Goal: Task Accomplishment & Management: Manage account settings

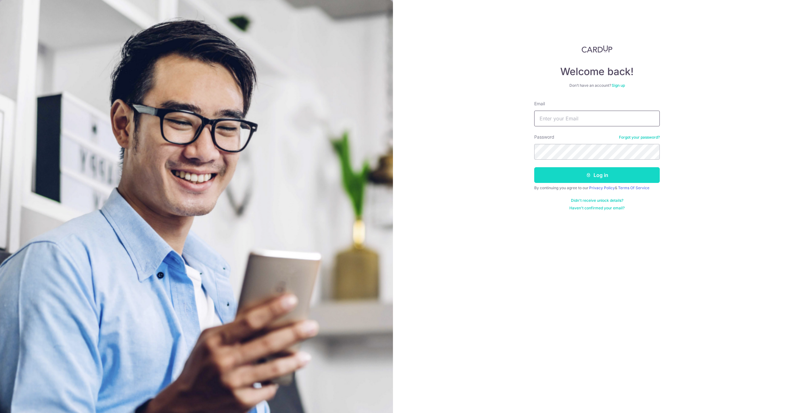
type input "[EMAIL_ADDRESS][DOMAIN_NAME]"
click at [600, 177] on button "Log in" at bounding box center [598, 175] width 126 height 16
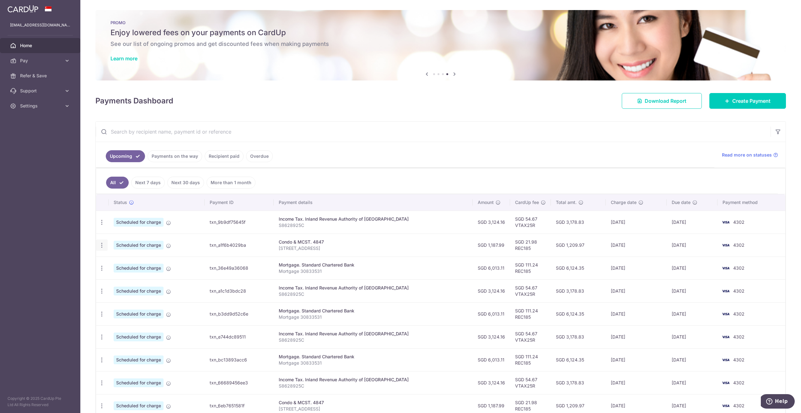
click at [106, 247] on div "Update payment Cancel payment" at bounding box center [102, 245] width 12 height 12
click at [104, 247] on icon "button" at bounding box center [102, 245] width 7 height 7
click at [129, 262] on span "Update payment" at bounding box center [135, 262] width 43 height 8
radio input "true"
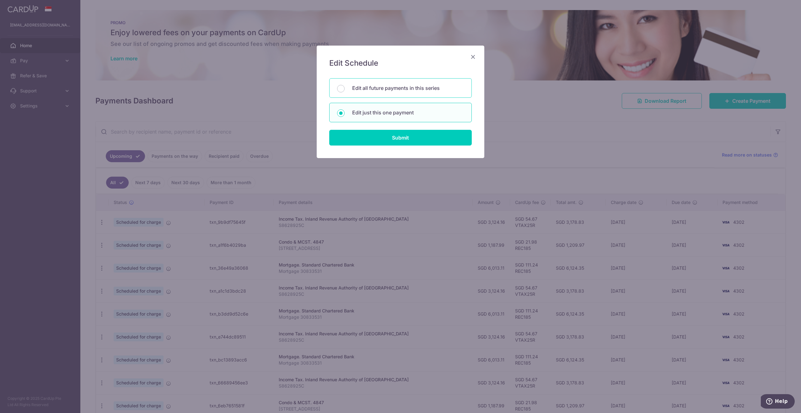
click at [398, 94] on div "Edit all future payments in this series" at bounding box center [400, 87] width 143 height 19
radio input "true"
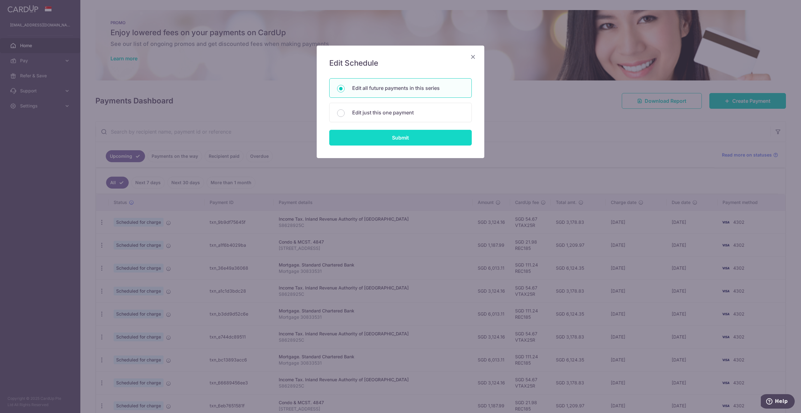
click at [400, 133] on input "Submit" at bounding box center [400, 138] width 143 height 16
radio input "true"
type input "1,187.99"
type input "[STREET_ADDRESS]"
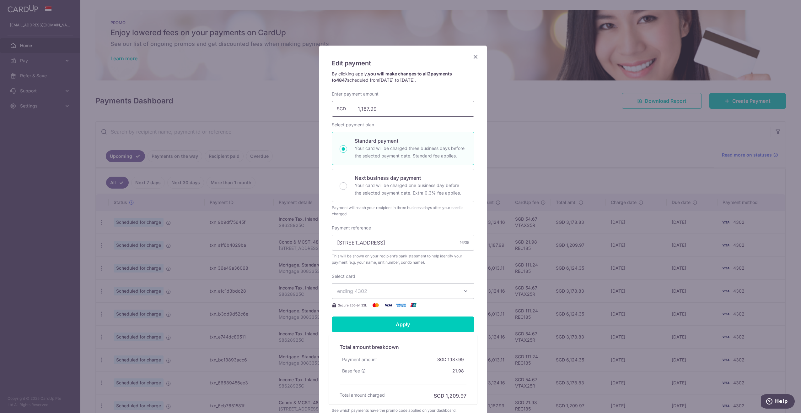
click at [377, 111] on input "1,187.99" at bounding box center [403, 109] width 143 height 16
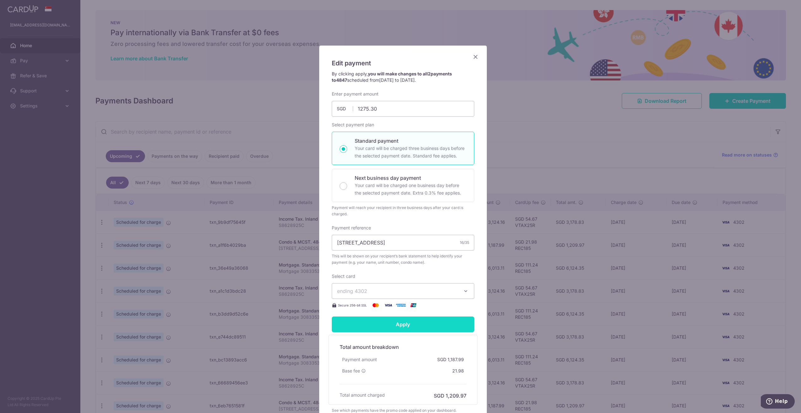
type input "1,275.30"
click at [391, 320] on input "Apply" at bounding box center [403, 324] width 143 height 16
type input "Successfully Applied"
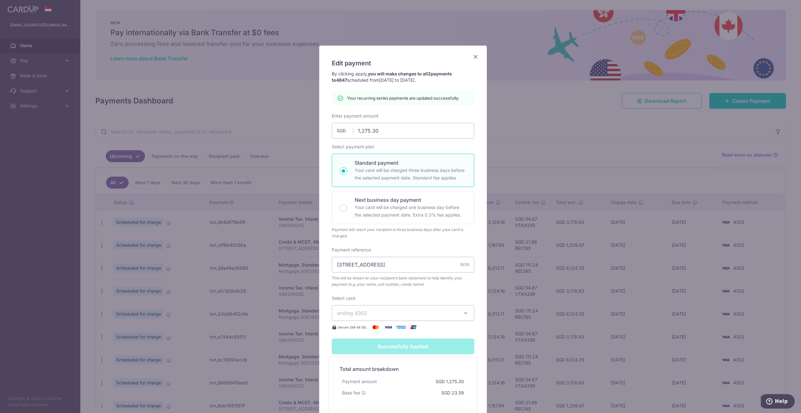
click at [472, 57] on icon "Close" at bounding box center [476, 57] width 8 height 8
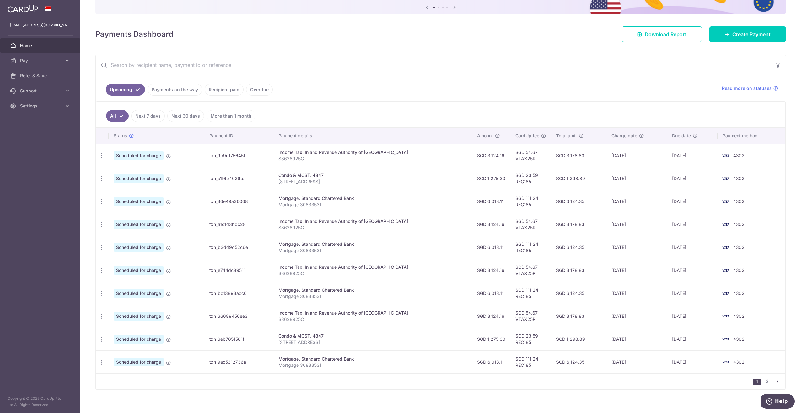
scroll to position [73, 0]
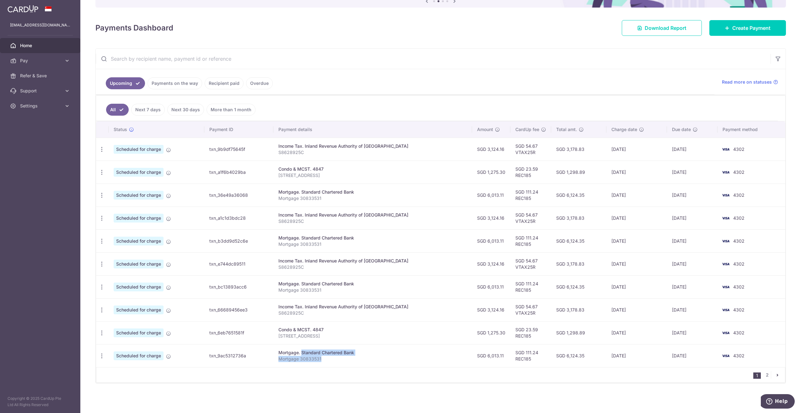
drag, startPoint x: 343, startPoint y: 361, endPoint x: 290, endPoint y: 350, distance: 53.6
click at [290, 350] on td "Mortgage. Standard Chartered Bank Mortgage 30833531" at bounding box center [373, 355] width 199 height 23
drag, startPoint x: 290, startPoint y: 350, endPoint x: 330, endPoint y: 359, distance: 40.7
click at [330, 359] on p "Mortgage 30833531" at bounding box center [373, 359] width 189 height 6
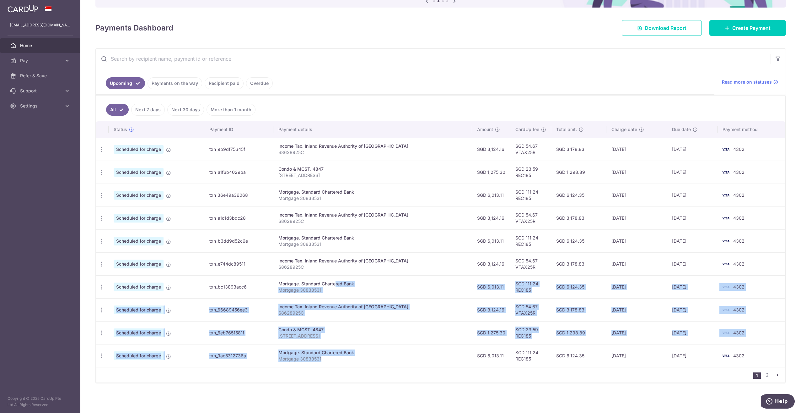
drag, startPoint x: 338, startPoint y: 356, endPoint x: 326, endPoint y: 280, distance: 77.0
click at [326, 280] on tbody "Update payment Cancel payment Scheduled for charge txn_9b9df75645f Income Tax. …" at bounding box center [441, 252] width 690 height 229
drag, startPoint x: 326, startPoint y: 280, endPoint x: 344, endPoint y: 292, distance: 21.8
click at [344, 292] on p "Mortgage 30833531" at bounding box center [373, 290] width 189 height 6
